Goal: Find specific page/section: Find specific page/section

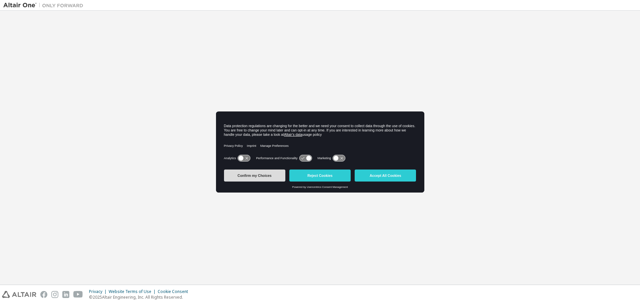
click at [249, 175] on button "Confirm my Choices" at bounding box center [254, 175] width 61 height 12
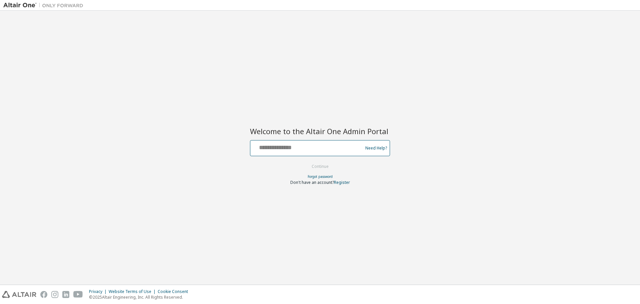
click at [287, 145] on input "text" at bounding box center [307, 147] width 109 height 10
type input "**********"
click at [305, 161] on button "Continue" at bounding box center [320, 166] width 31 height 10
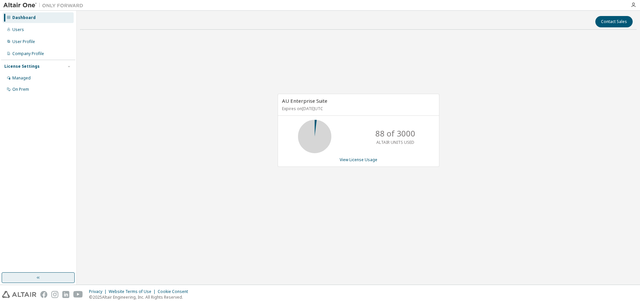
click at [37, 273] on button "button" at bounding box center [38, 277] width 73 height 11
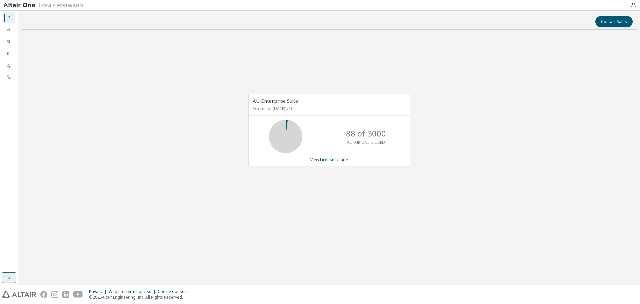
click at [9, 277] on icon "button" at bounding box center [8, 277] width 5 height 5
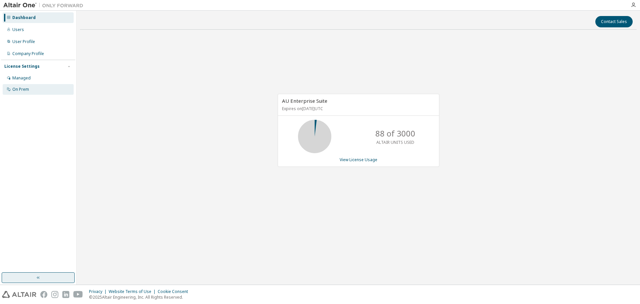
click at [26, 90] on div "On Prem" at bounding box center [20, 89] width 17 height 5
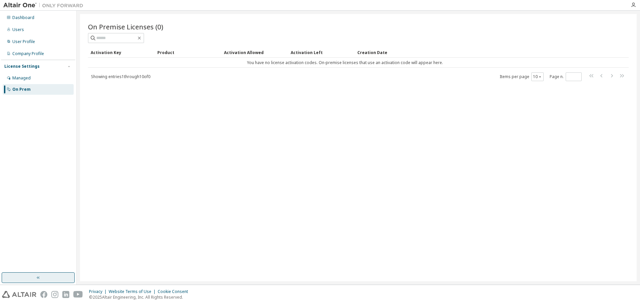
click at [163, 53] on div "Product" at bounding box center [187, 52] width 61 height 11
click at [35, 29] on div "Users" at bounding box center [38, 29] width 71 height 11
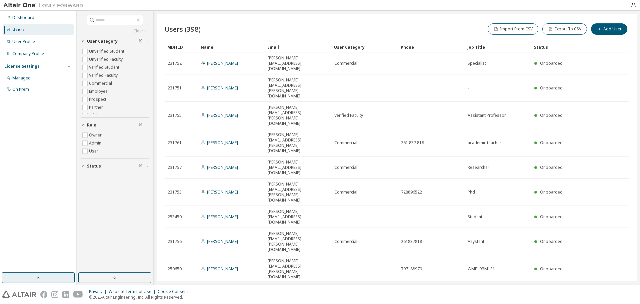
click at [18, 5] on img at bounding box center [44, 5] width 83 height 7
click at [15, 78] on div "Managed" at bounding box center [21, 77] width 18 height 5
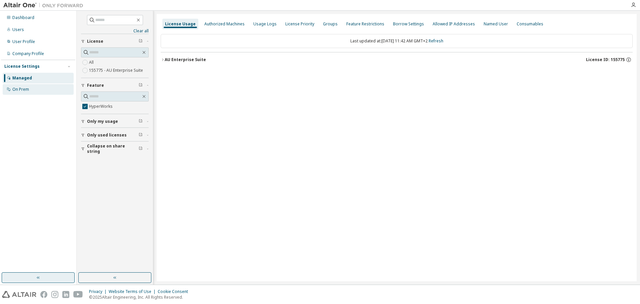
click at [23, 91] on div "On Prem" at bounding box center [20, 89] width 17 height 5
